Goal: Information Seeking & Learning: Learn about a topic

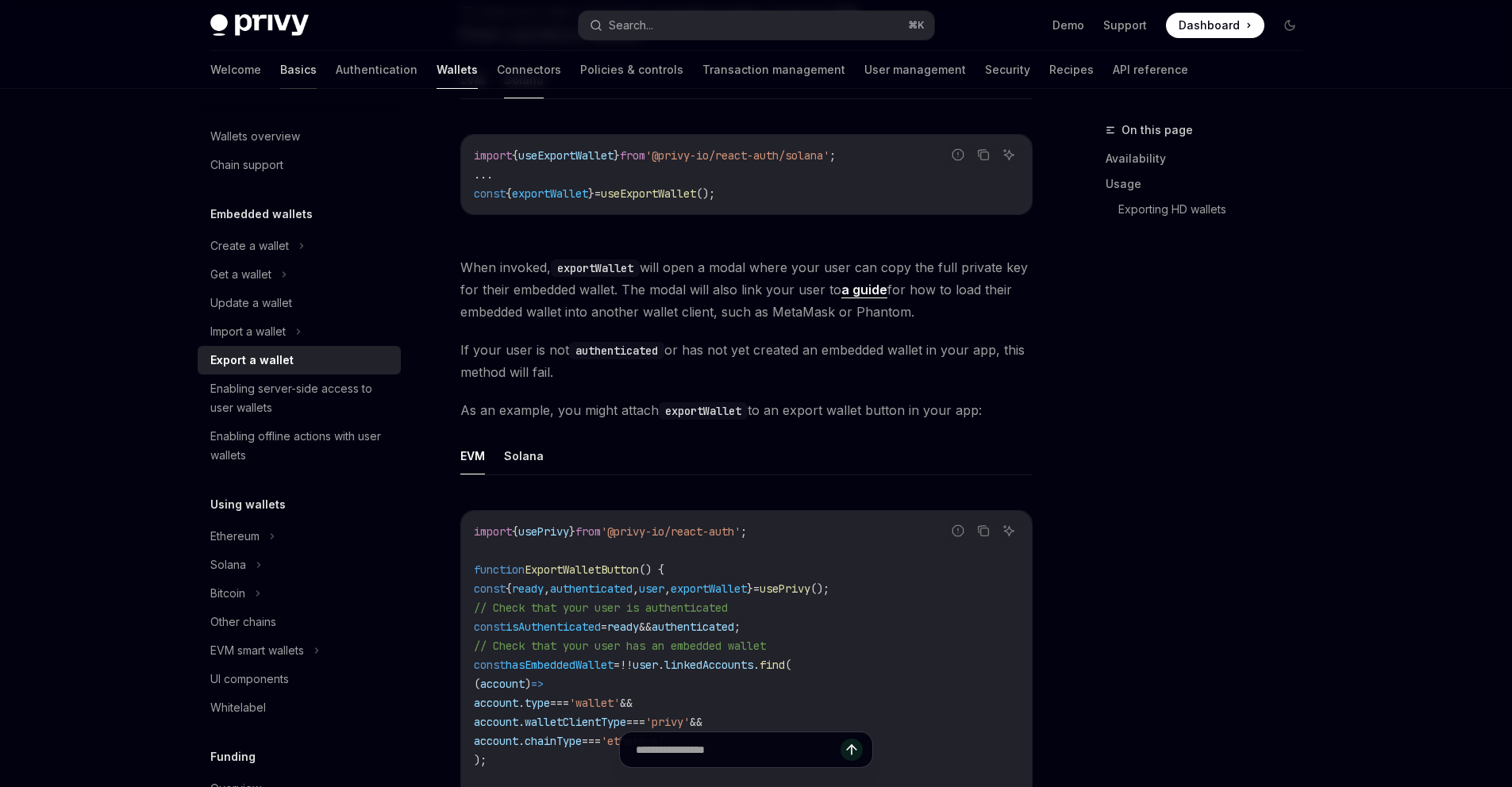
click at [281, 65] on link "Basics" at bounding box center [299, 70] width 37 height 38
type textarea "*"
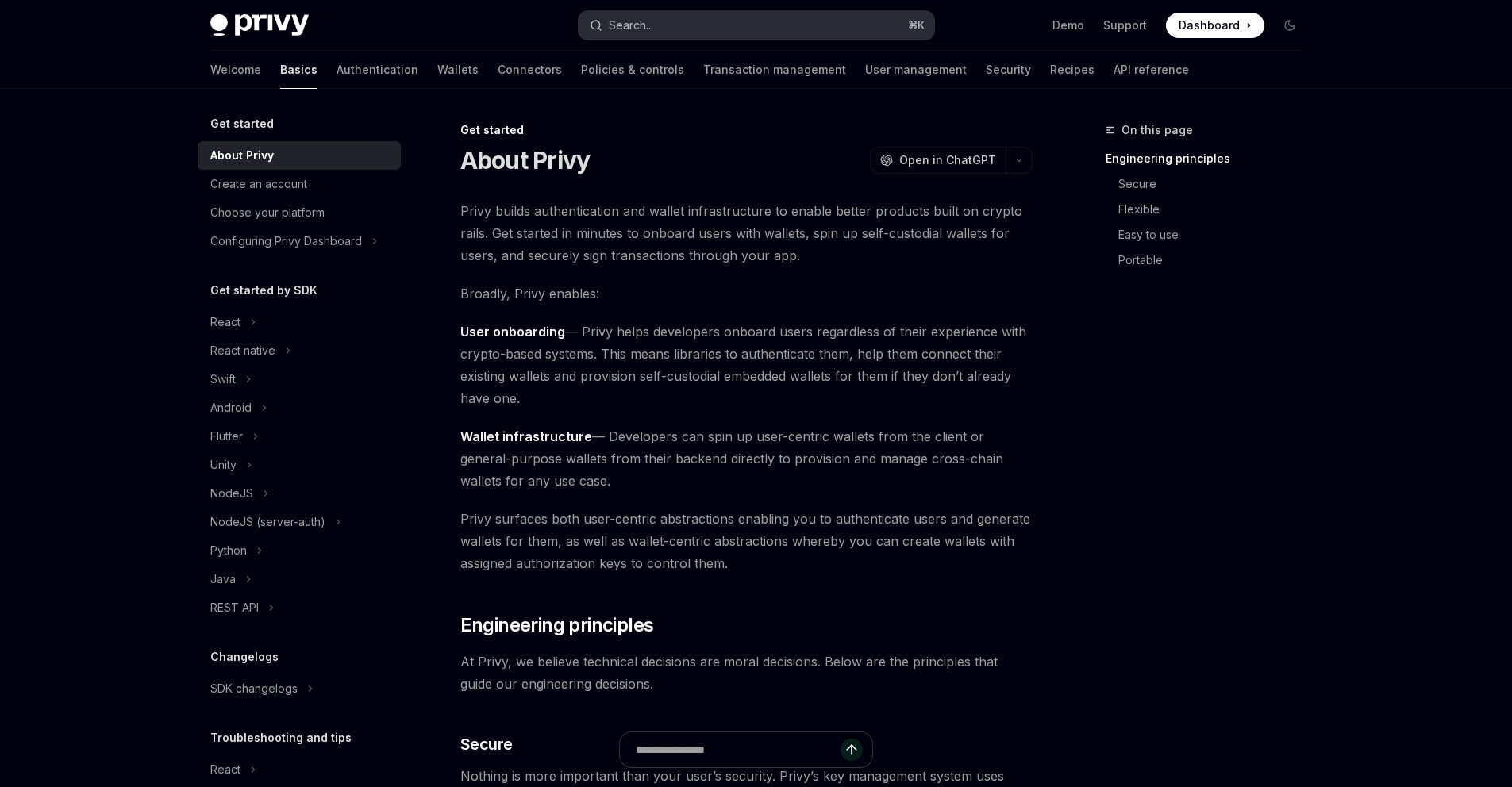
click at [634, 37] on button "Search... ⌘ K" at bounding box center [756, 25] width 355 height 29
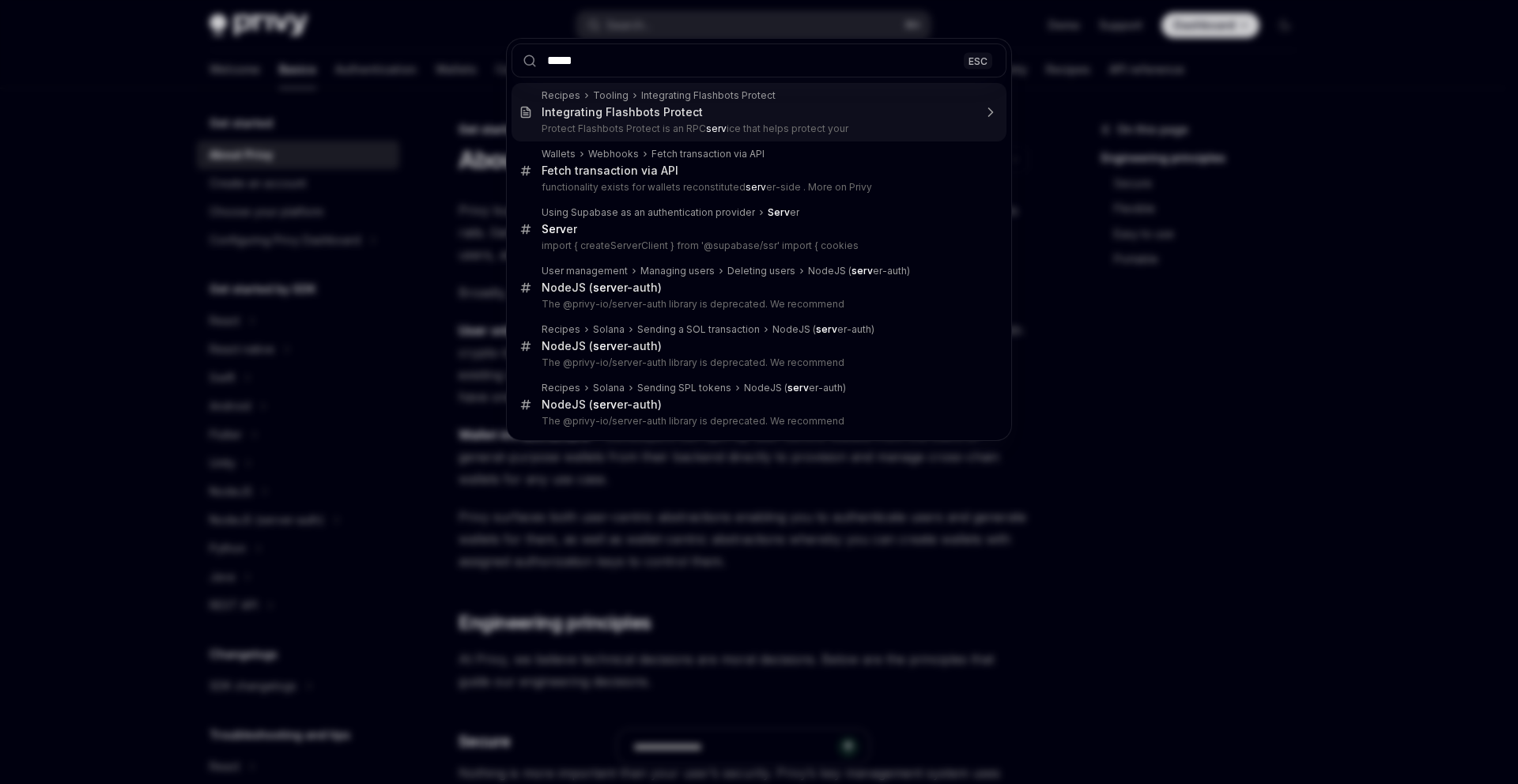
type input "******"
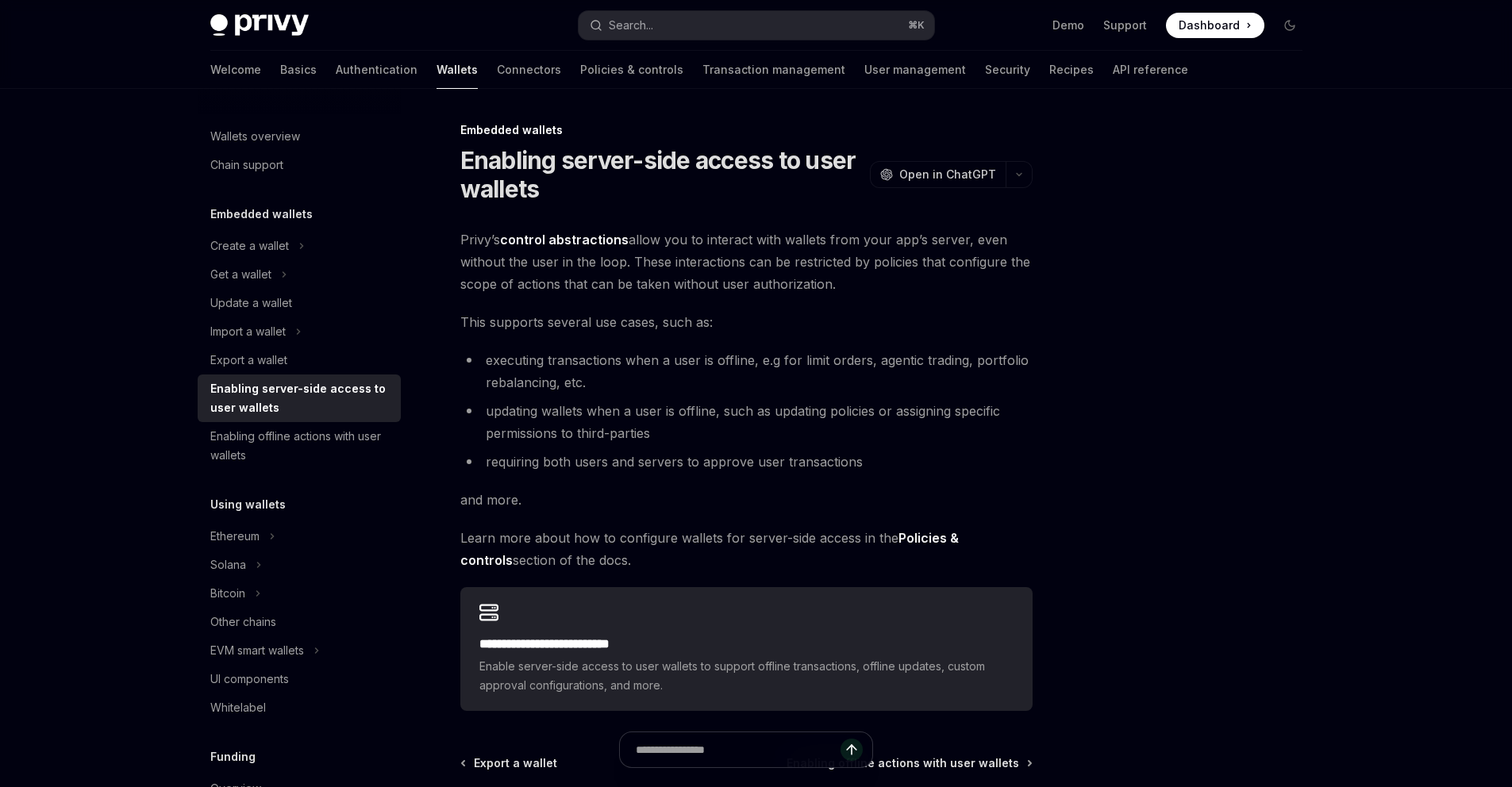
click at [241, 45] on div "Privy Docs home page Search... ⌘ K Demo Support Dashboard Dashboard Search..." at bounding box center [756, 25] width 1093 height 51
click at [248, 26] on img at bounding box center [259, 25] width 99 height 22
type textarea "*"
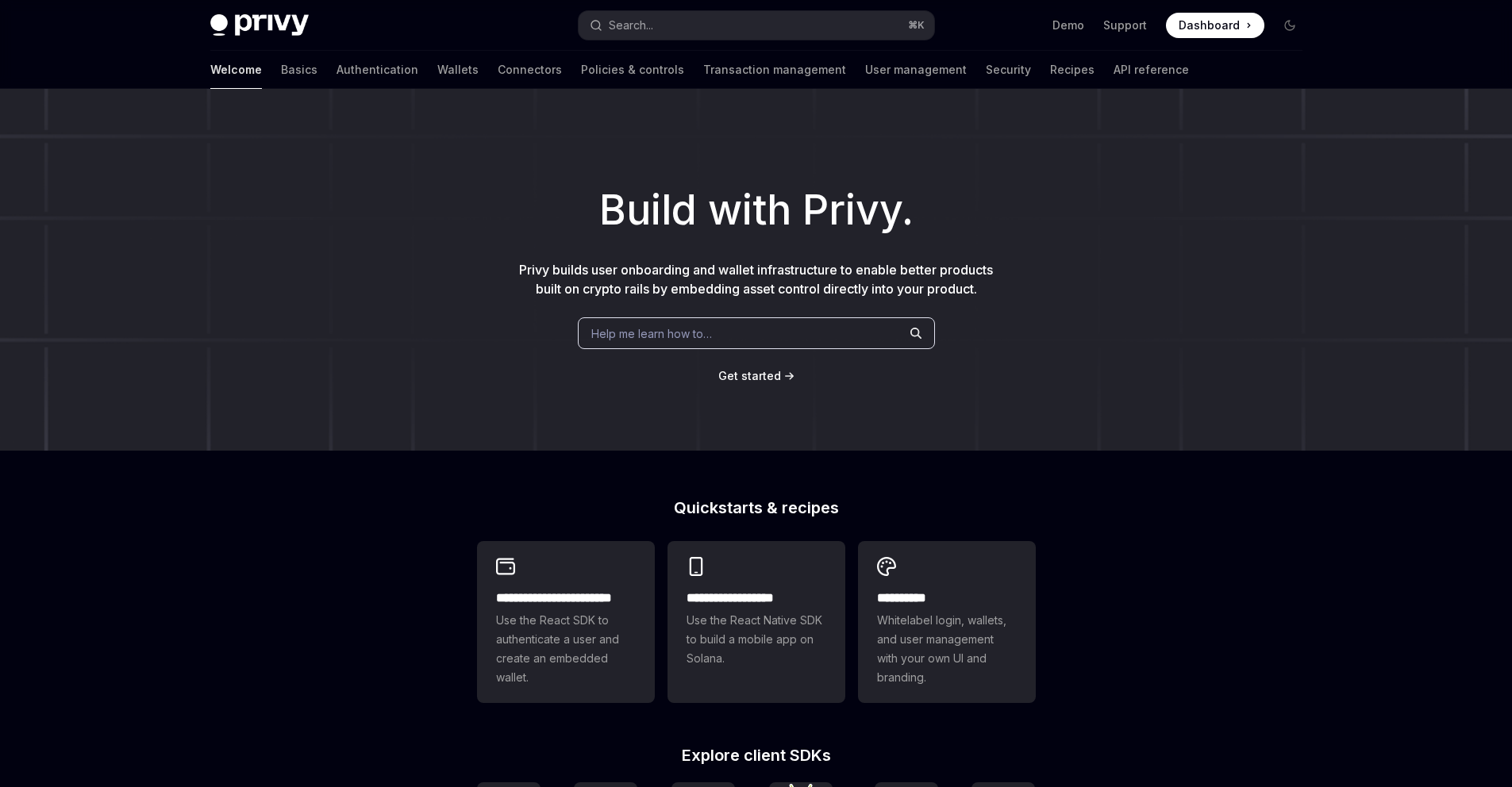
click at [1105, 226] on h1 "Build with Privy." at bounding box center [756, 210] width 1461 height 62
click at [1102, 227] on h1 "Build with Privy." at bounding box center [756, 210] width 1461 height 62
click at [680, 31] on button "Search... ⌘ K" at bounding box center [756, 25] width 355 height 29
click at [677, 26] on button "Search... ⌘ K" at bounding box center [756, 25] width 355 height 29
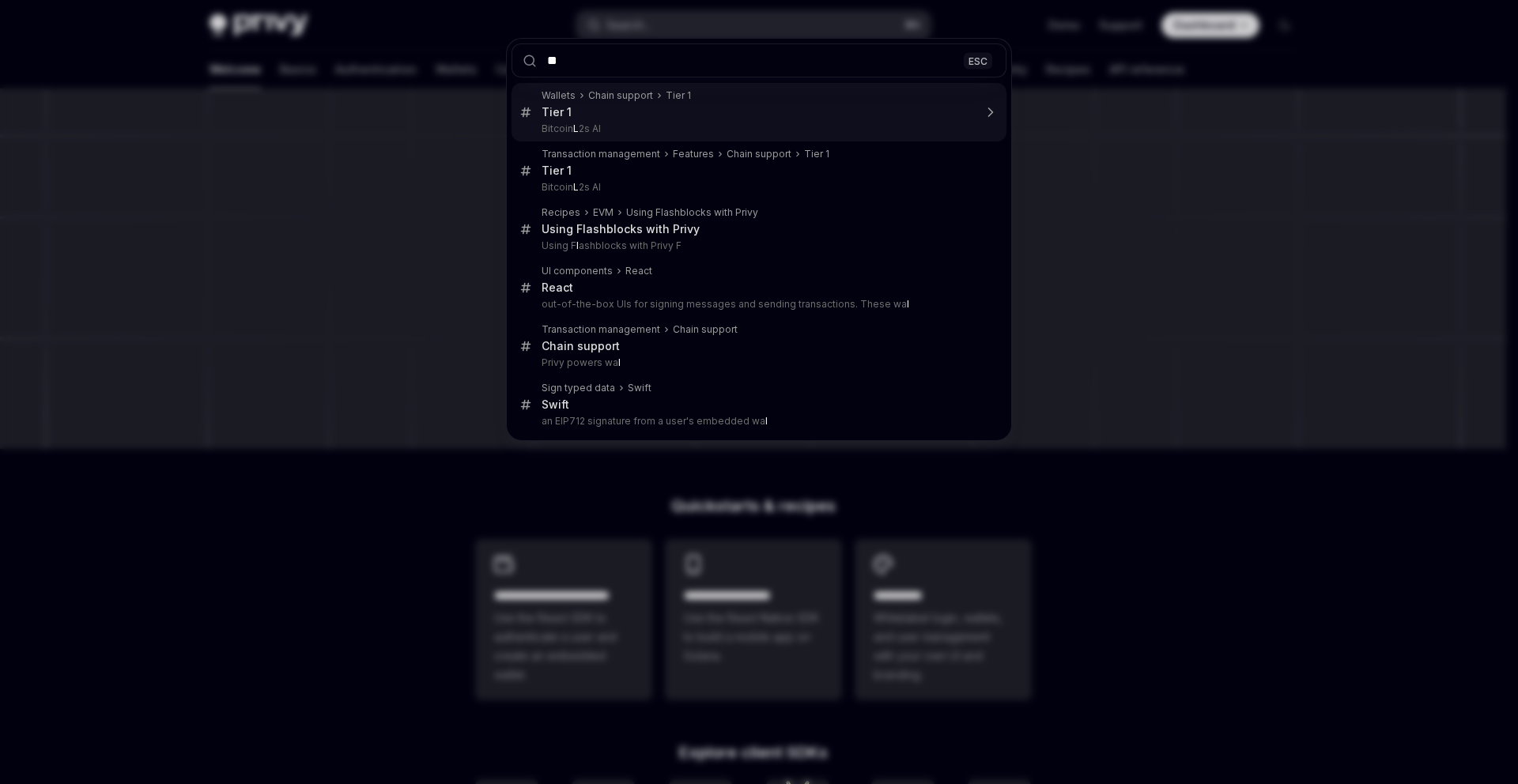
type input "***"
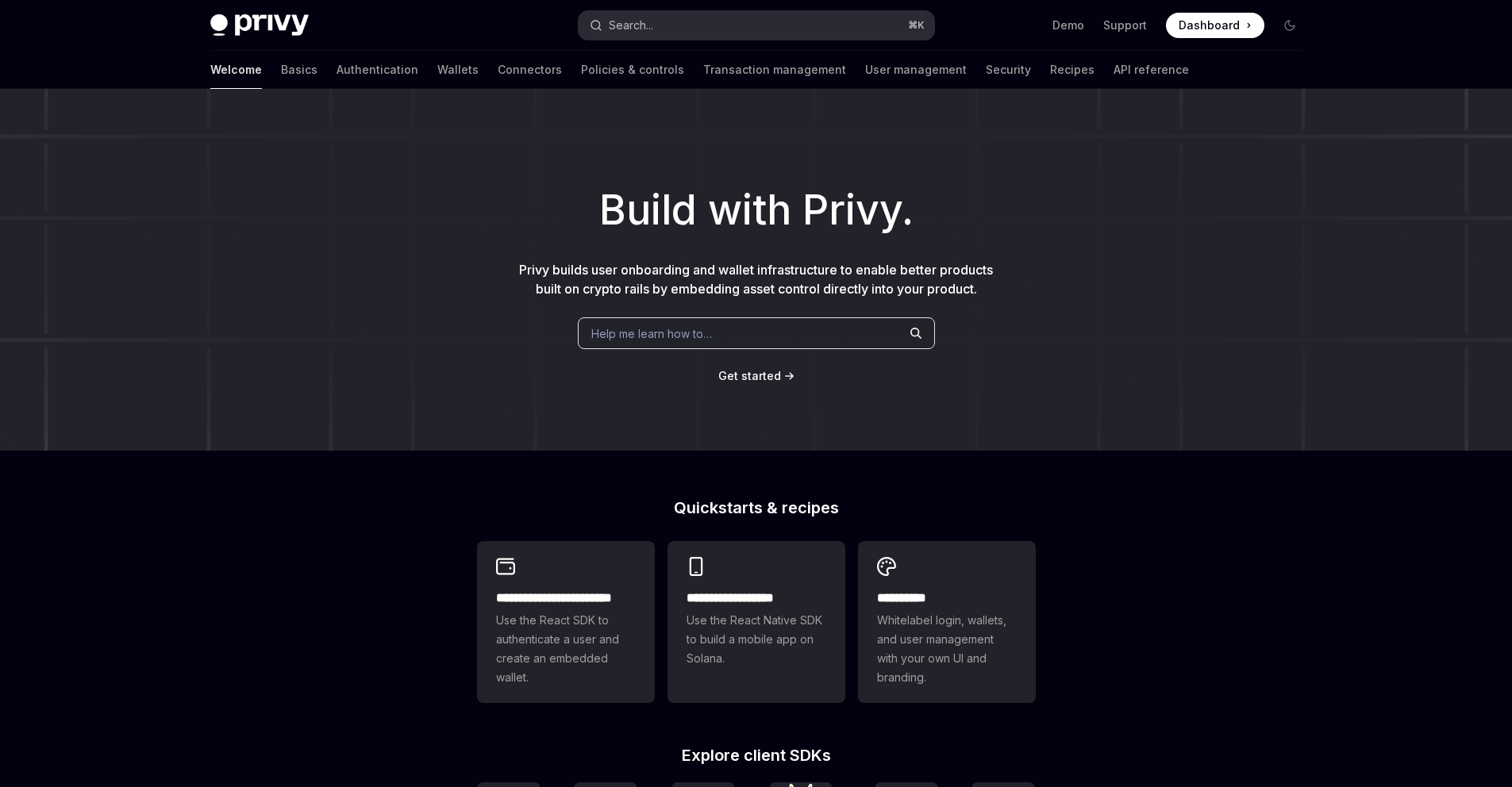
type textarea "*"
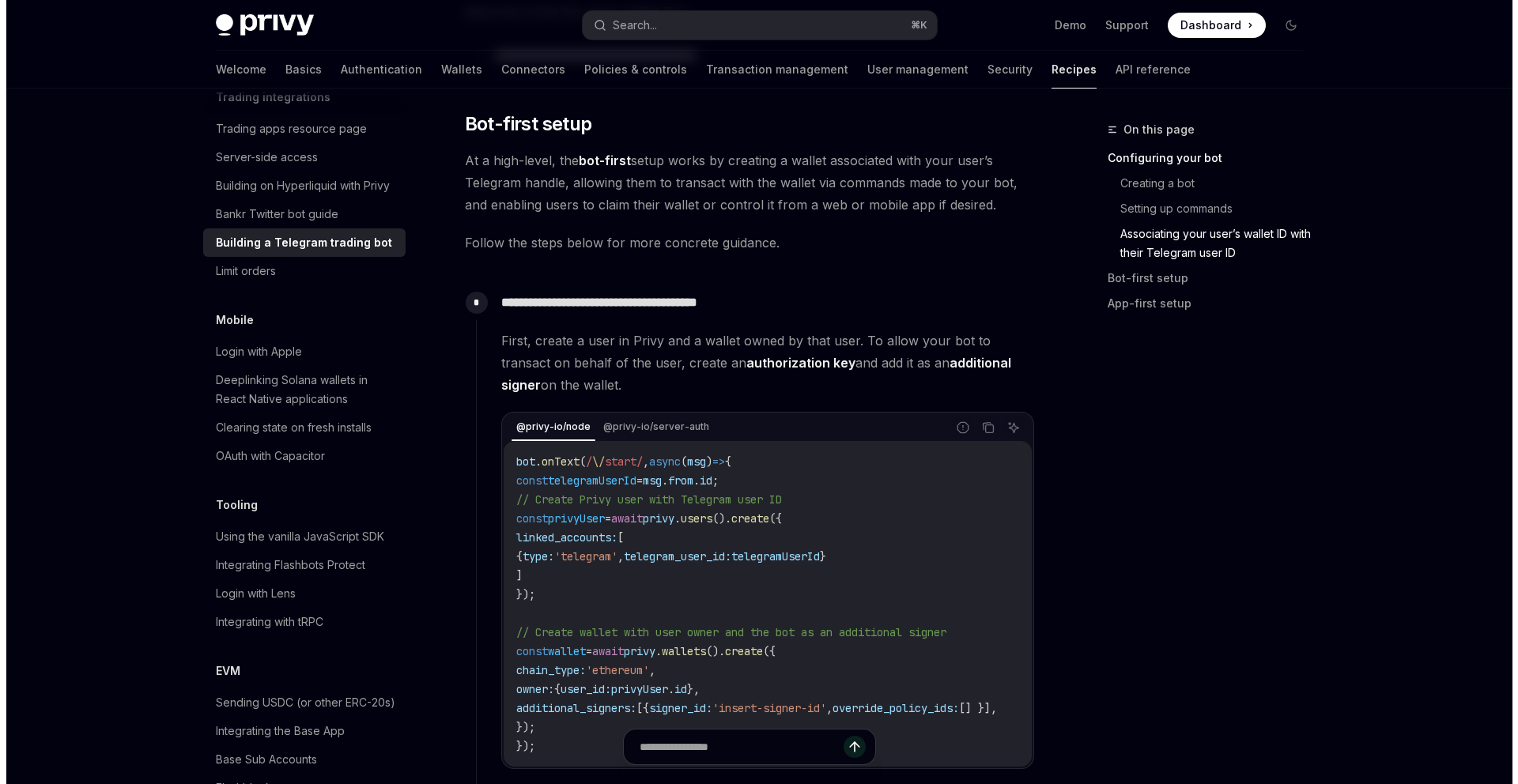
scroll to position [1182, 0]
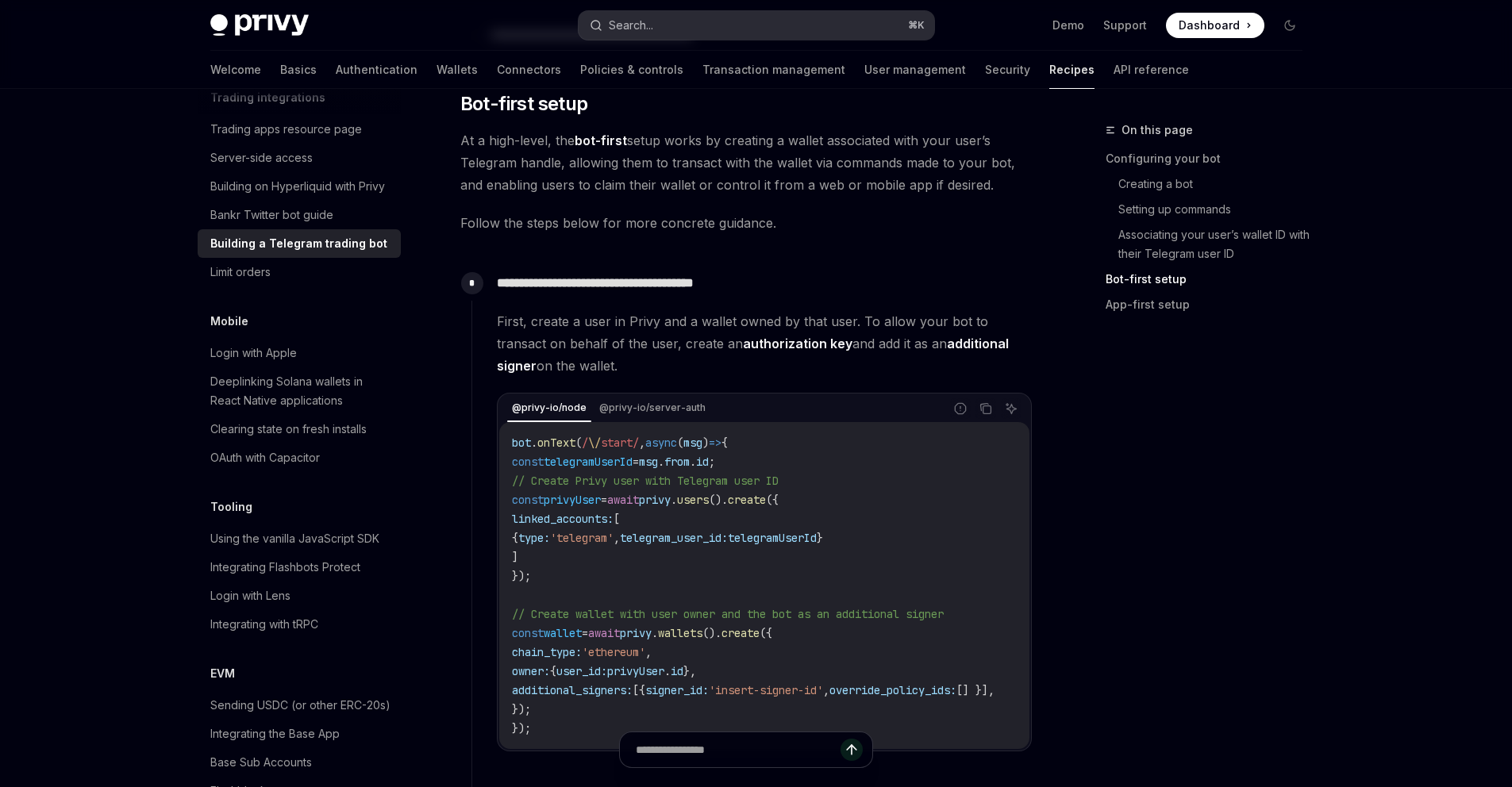
click at [758, 27] on button "Search... ⌘ K" at bounding box center [756, 25] width 355 height 29
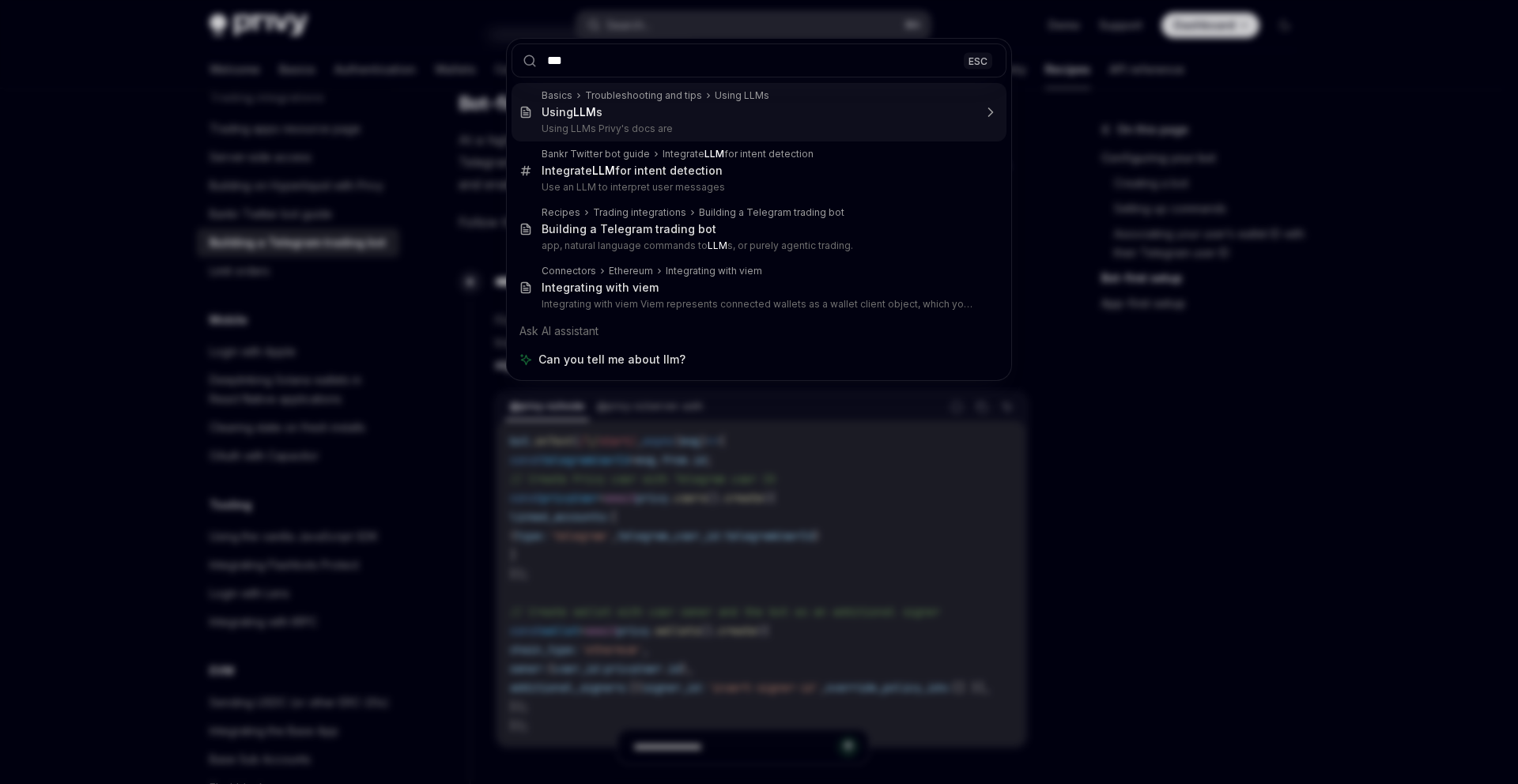
type input "****"
type textarea "*"
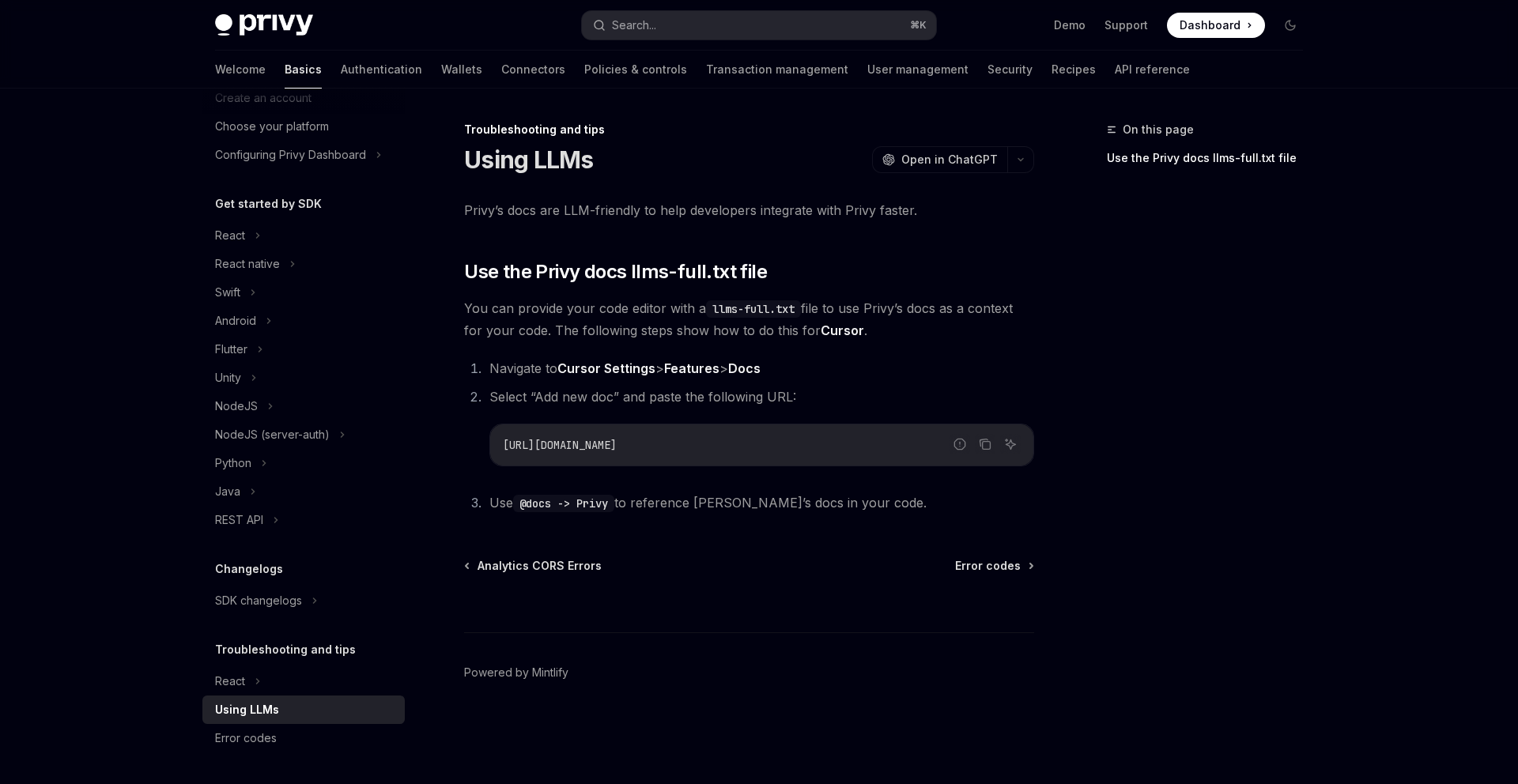
scroll to position [85, 0]
click at [985, 452] on button "Copy the contents from the code block" at bounding box center [985, 444] width 21 height 21
